Goal: Task Accomplishment & Management: Manage account settings

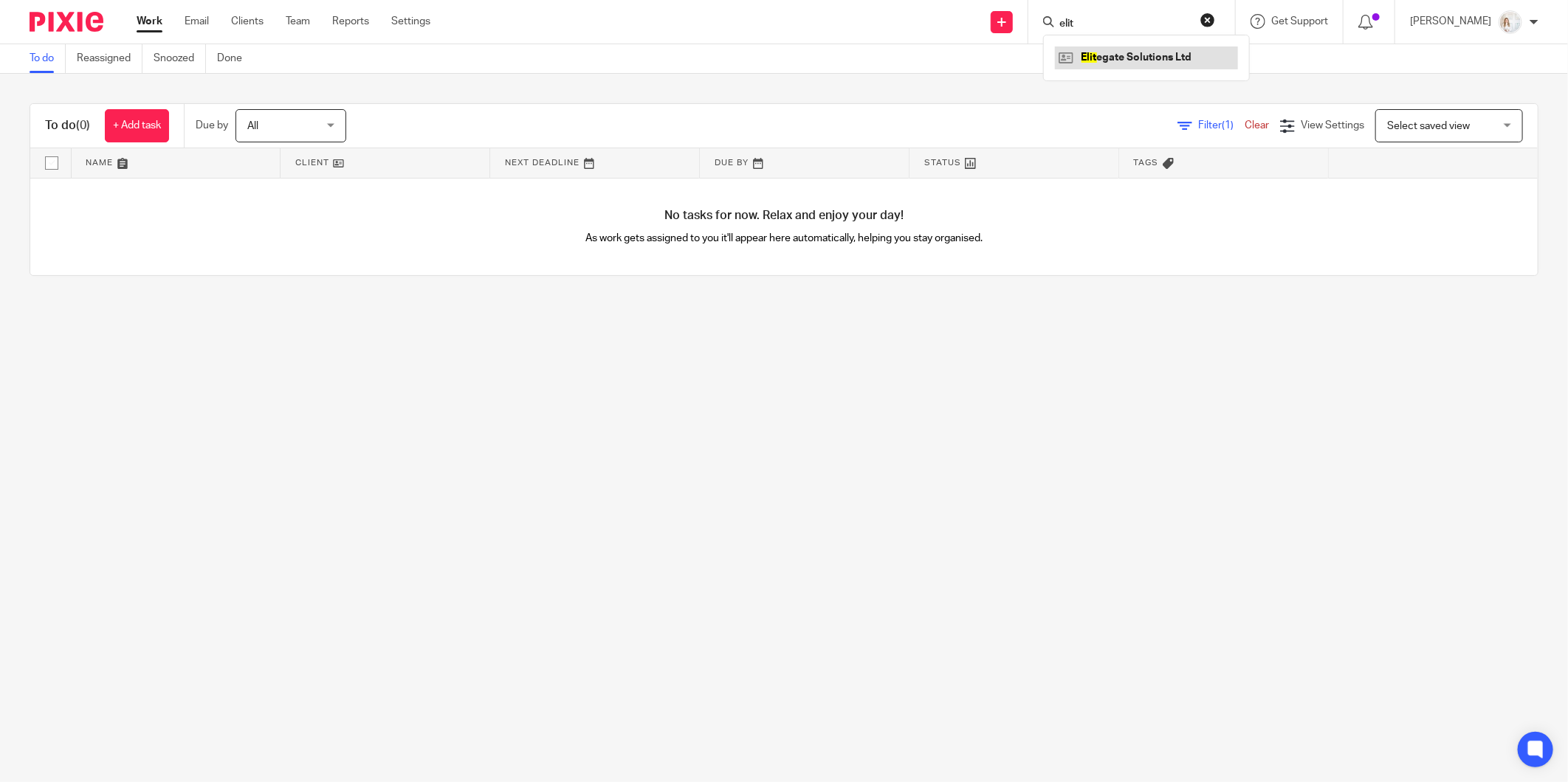
type input "elit"
click at [1111, 56] on link at bounding box center [1146, 58] width 183 height 22
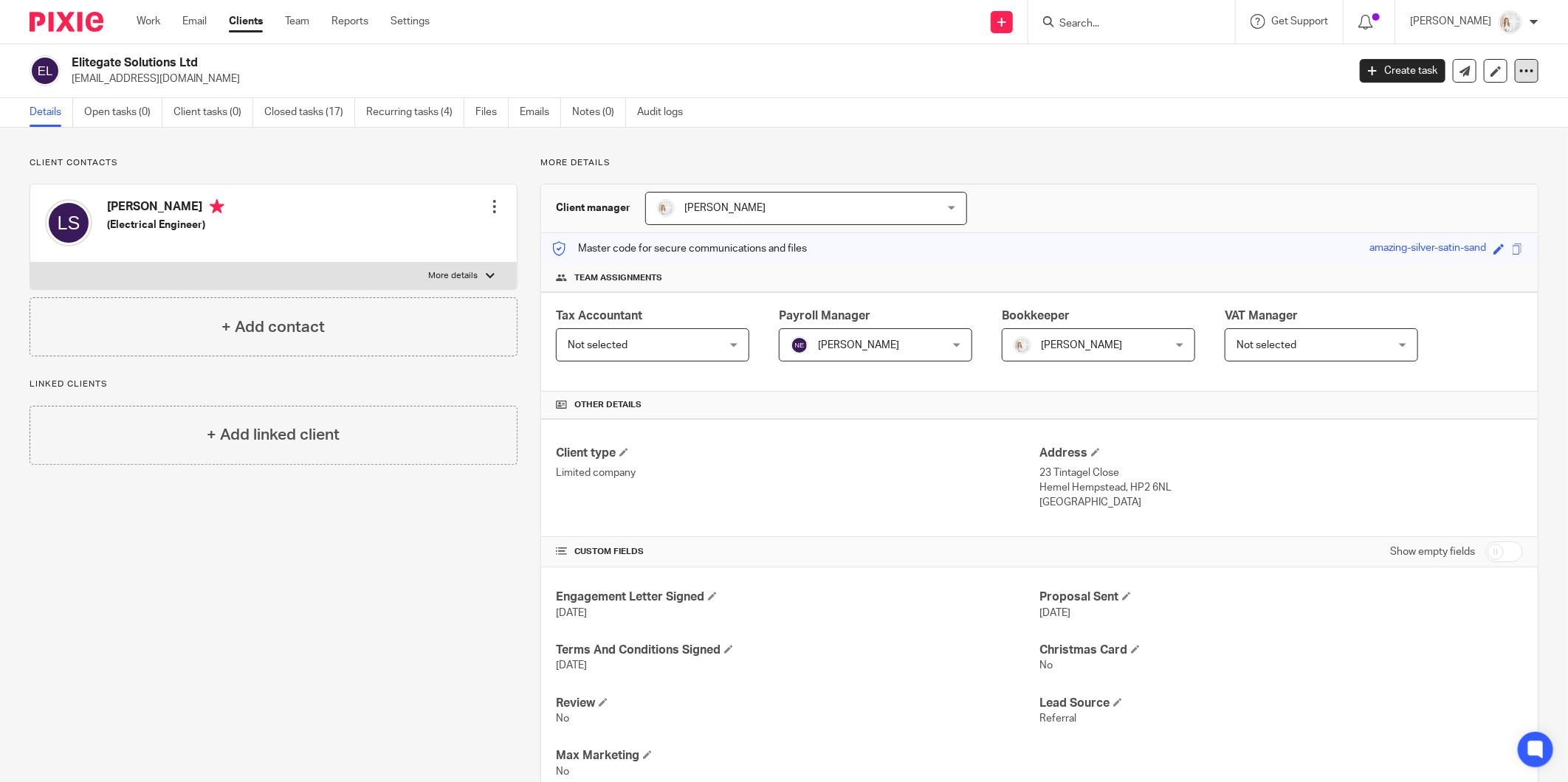
click at [1525, 71] on div at bounding box center [1526, 71] width 24 height 24
click at [1519, 71] on icon at bounding box center [1526, 71] width 15 height 15
click at [1519, 70] on icon at bounding box center [1526, 71] width 15 height 15
click at [1416, 170] on button "Archive client" at bounding box center [1434, 172] width 163 height 19
click at [162, 18] on ul "Work Email Clients Team Reports Settings" at bounding box center [294, 21] width 315 height 15
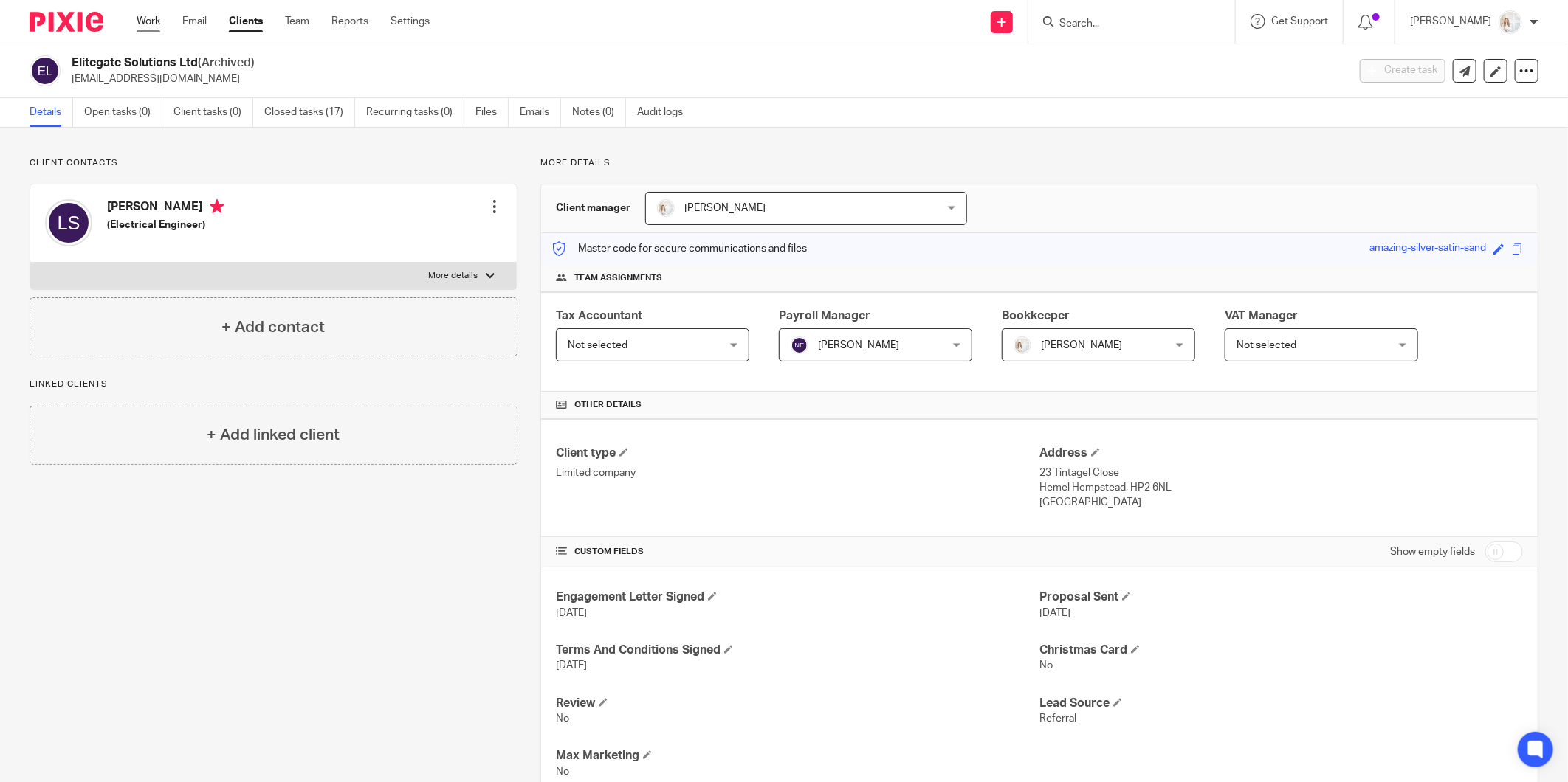
click at [148, 21] on link "Work" at bounding box center [148, 21] width 24 height 15
